Goal: Download file/media

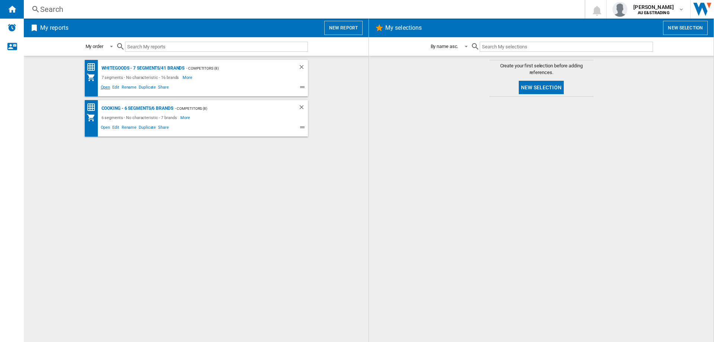
click at [105, 88] on span "Open" at bounding box center [106, 88] width 12 height 9
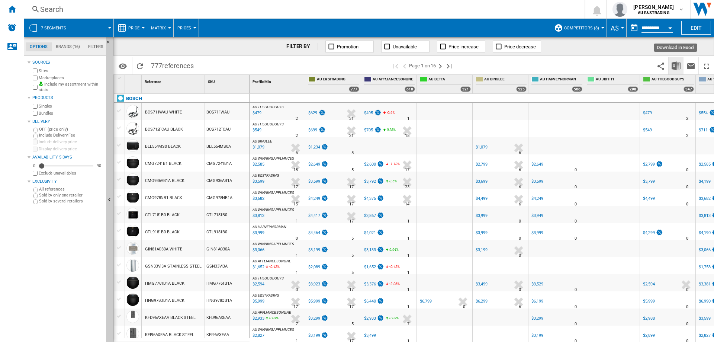
click at [676, 62] on img "Download in Excel" at bounding box center [676, 65] width 9 height 9
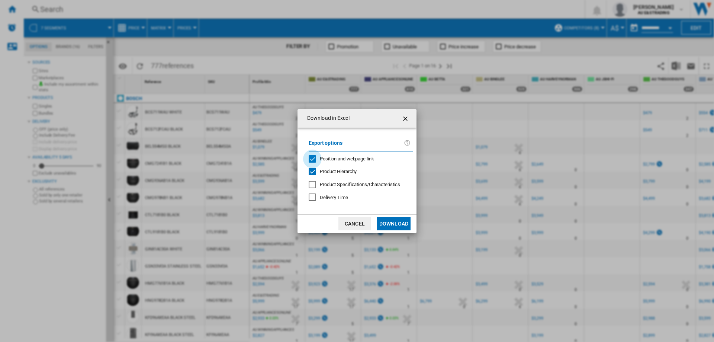
click at [320, 157] on md-checkbox "Position and webpage link" at bounding box center [358, 158] width 98 height 7
click at [394, 224] on button "Download" at bounding box center [393, 223] width 33 height 13
